Goal: Task Accomplishment & Management: Manage account settings

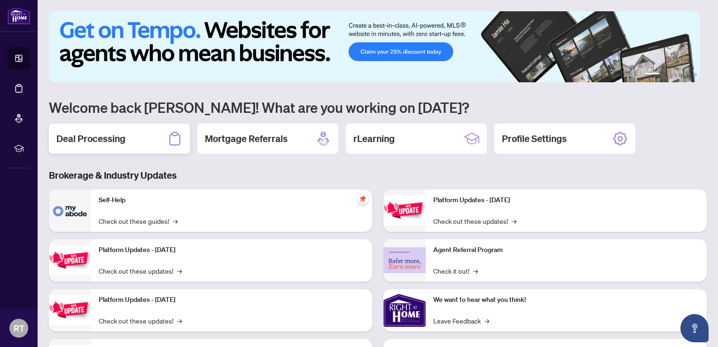
click at [145, 133] on div "Deal Processing" at bounding box center [119, 139] width 141 height 30
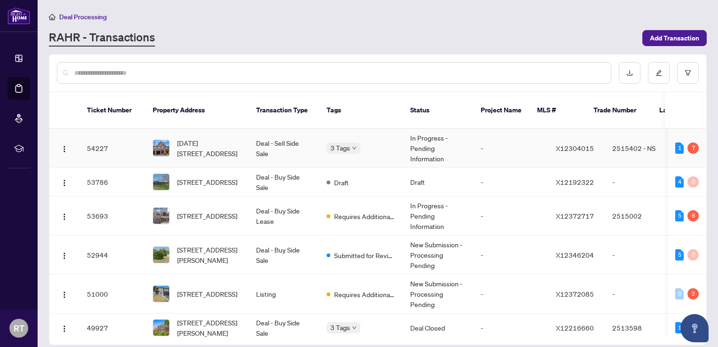
click at [507, 135] on td "-" at bounding box center [510, 148] width 75 height 39
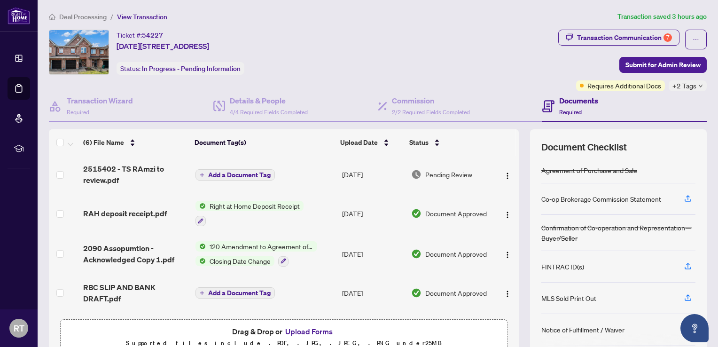
click at [259, 205] on span "Right at Home Deposit Receipt" at bounding box center [255, 206] width 98 height 10
click at [430, 210] on span "Document Approved" at bounding box center [456, 213] width 62 height 10
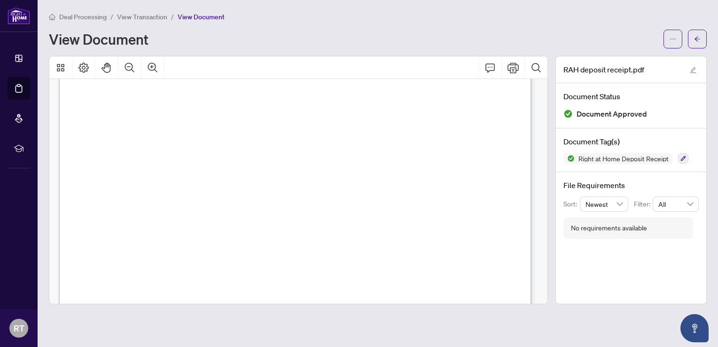
scroll to position [188, 0]
click at [673, 36] on icon "ellipsis" at bounding box center [673, 39] width 7 height 7
click at [630, 54] on span "Download" at bounding box center [638, 59] width 71 height 10
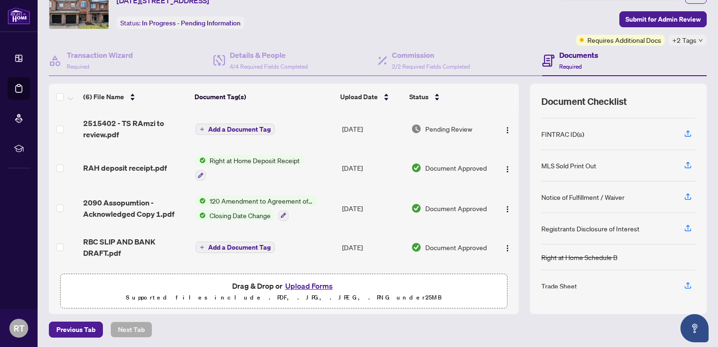
scroll to position [78, 0]
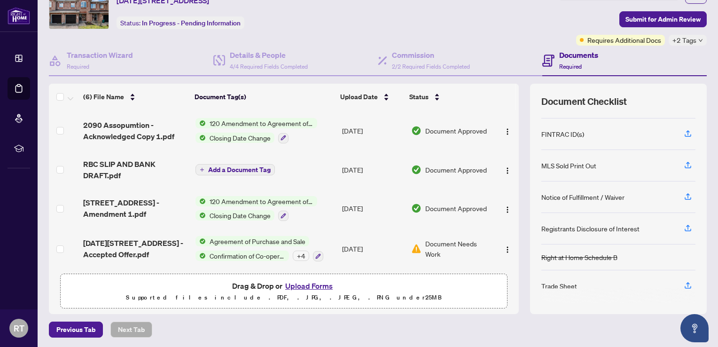
click at [431, 246] on span "Document Needs Work" at bounding box center [457, 248] width 65 height 21
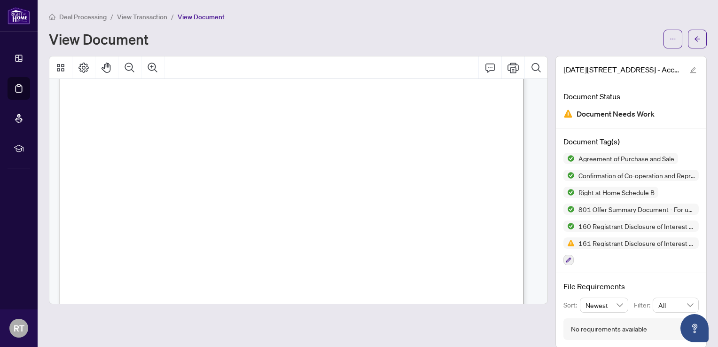
scroll to position [7570, 0]
click at [567, 242] on img at bounding box center [568, 242] width 11 height 11
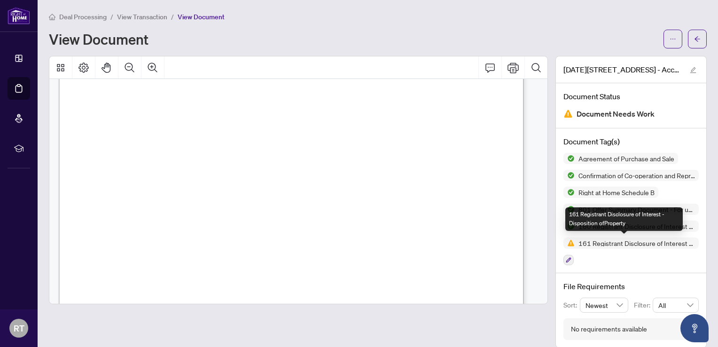
click at [566, 242] on img at bounding box center [568, 242] width 11 height 11
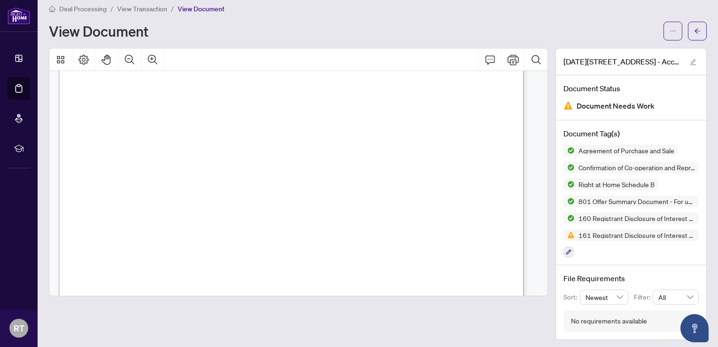
scroll to position [10, 0]
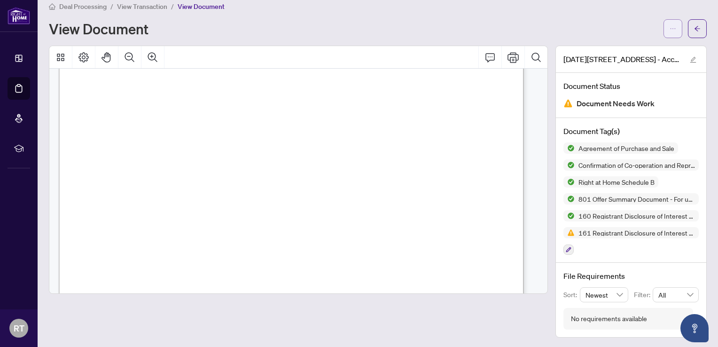
click at [669, 36] on button "button" at bounding box center [672, 28] width 19 height 19
click at [434, 70] on span "RIGHT AT HOME REALTY" at bounding box center [393, 68] width 82 height 7
click at [484, 59] on icon "Comment" at bounding box center [489, 57] width 11 height 11
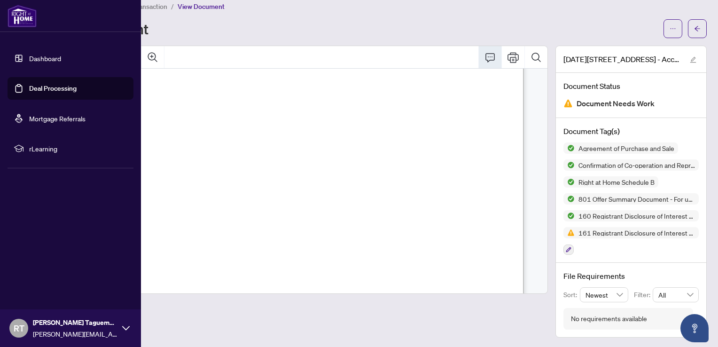
click at [30, 22] on img at bounding box center [22, 16] width 29 height 23
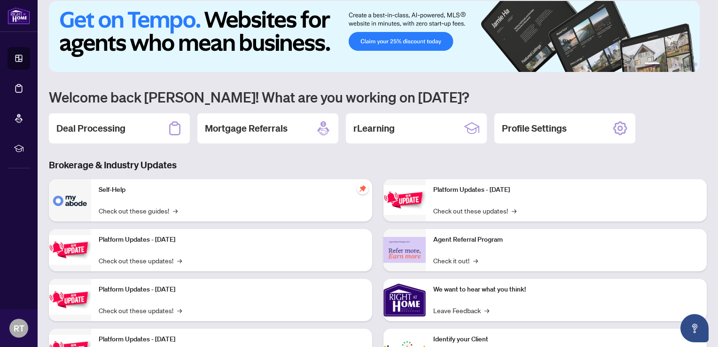
click at [145, 145] on div "1 2 3 4 5 6 Welcome back [PERSON_NAME]! What are you working on [DATE]? Deal Pr…" at bounding box center [378, 193] width 658 height 384
drag, startPoint x: 145, startPoint y: 144, endPoint x: 146, endPoint y: 134, distance: 9.4
click at [146, 134] on div "Deal Processing" at bounding box center [119, 128] width 141 height 30
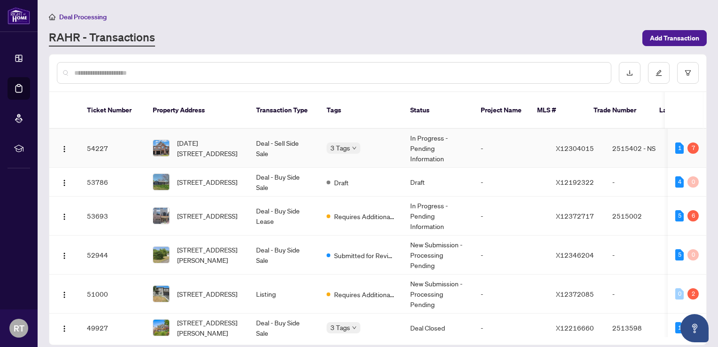
click at [640, 141] on td "2515402 - NS" at bounding box center [638, 148] width 66 height 39
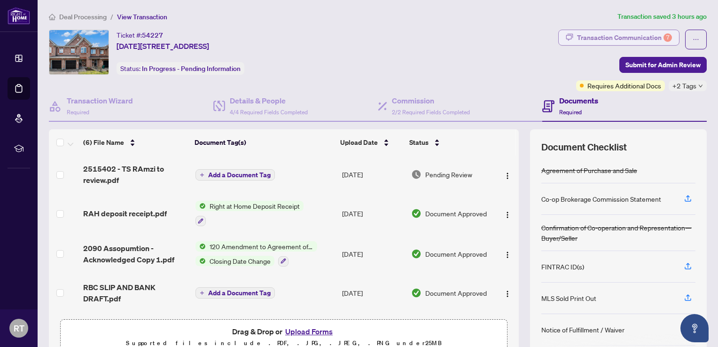
click at [626, 39] on div "Transaction Communication 7" at bounding box center [624, 37] width 95 height 15
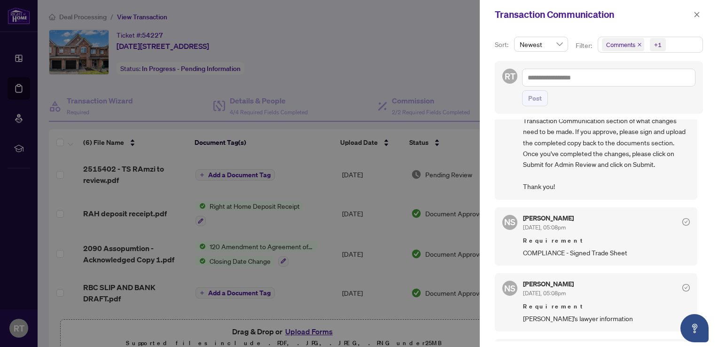
scroll to position [94, 0]
click at [459, 91] on div at bounding box center [359, 173] width 718 height 347
click at [393, 149] on div at bounding box center [359, 173] width 718 height 347
click at [701, 13] on button "button" at bounding box center [697, 14] width 12 height 11
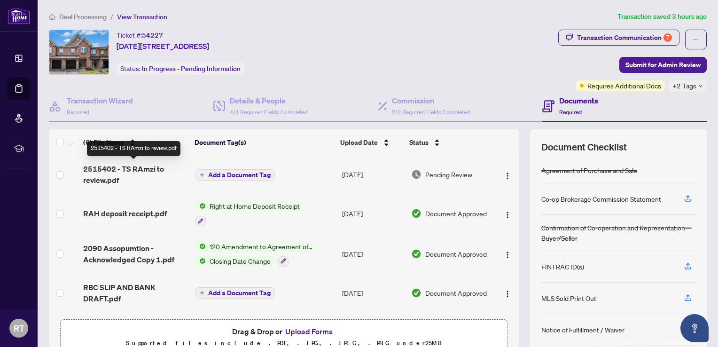
click at [126, 173] on span "2515402 - TS RAmzi to review.pdf" at bounding box center [135, 174] width 105 height 23
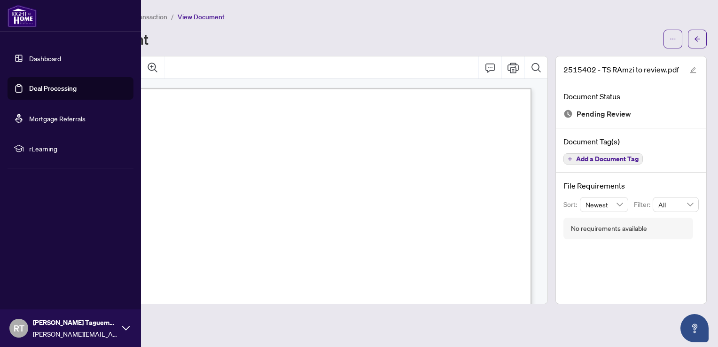
click at [23, 20] on img at bounding box center [22, 16] width 29 height 23
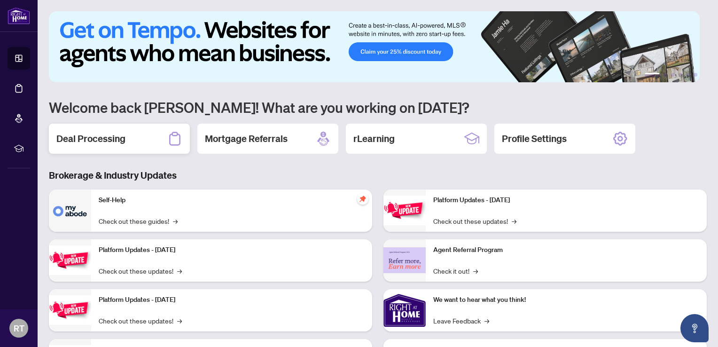
click at [124, 142] on h2 "Deal Processing" at bounding box center [90, 138] width 69 height 13
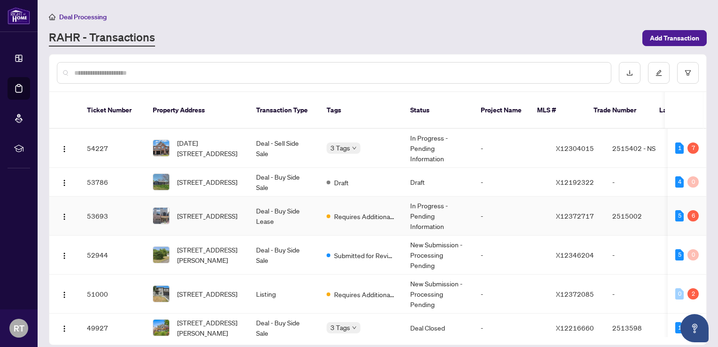
click at [430, 207] on td "In Progress - Pending Information" at bounding box center [438, 215] width 70 height 39
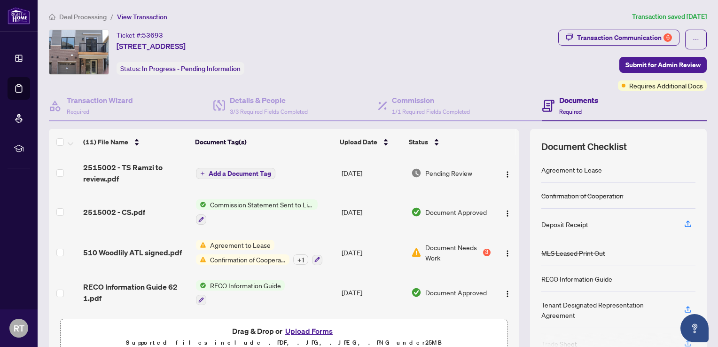
scroll to position [94, 0]
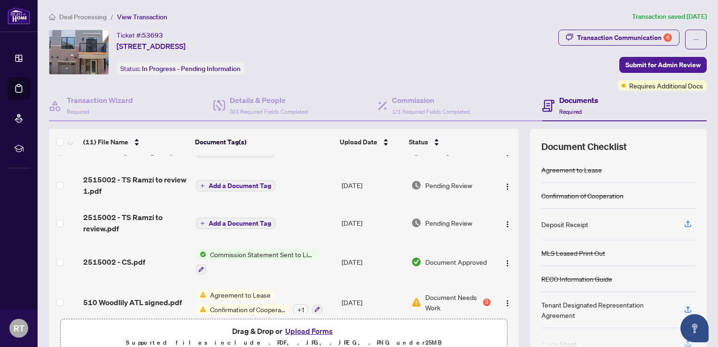
click at [25, 10] on img at bounding box center [19, 15] width 23 height 17
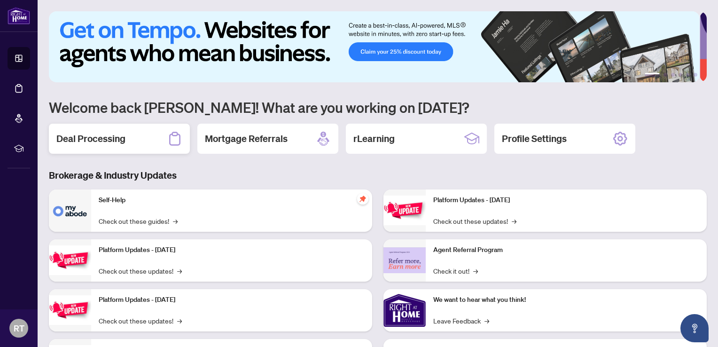
click at [73, 140] on h2 "Deal Processing" at bounding box center [90, 138] width 69 height 13
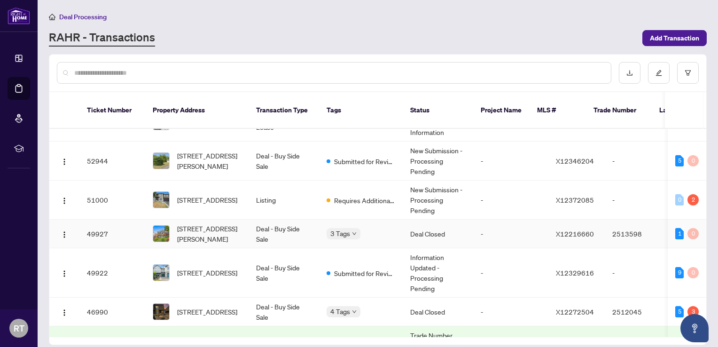
scroll to position [47, 0]
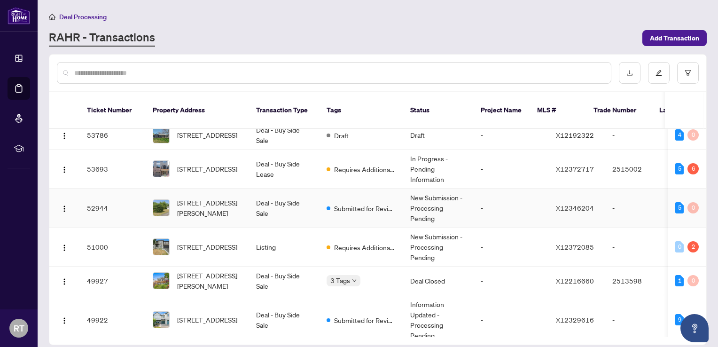
click at [425, 191] on td "New Submission - Processing Pending" at bounding box center [438, 207] width 70 height 39
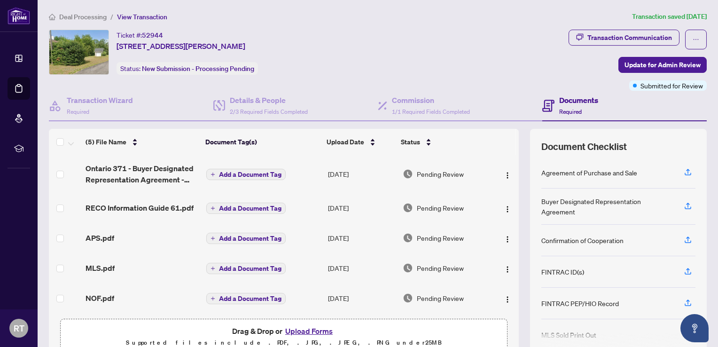
scroll to position [2, 0]
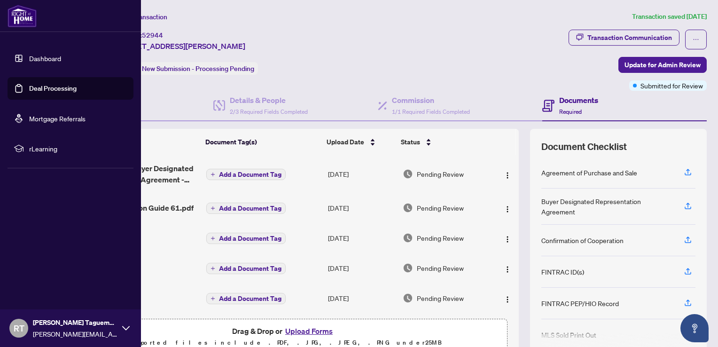
click at [20, 9] on img at bounding box center [22, 16] width 29 height 23
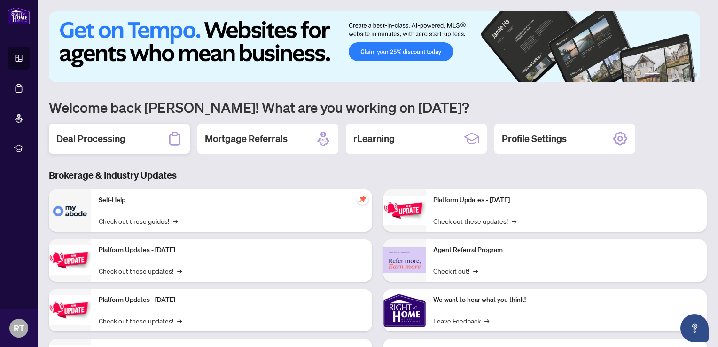
click at [131, 131] on div "Deal Processing" at bounding box center [119, 139] width 141 height 30
